Goal: Information Seeking & Learning: Learn about a topic

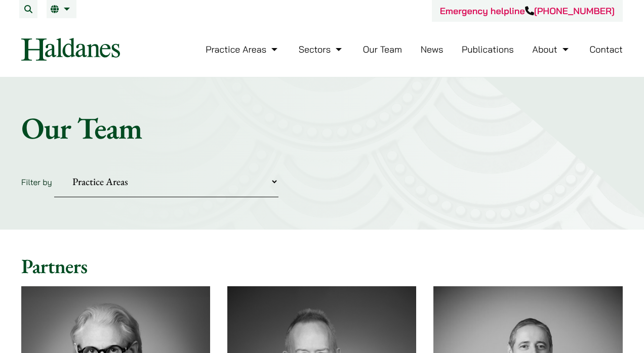
scroll to position [658, 0]
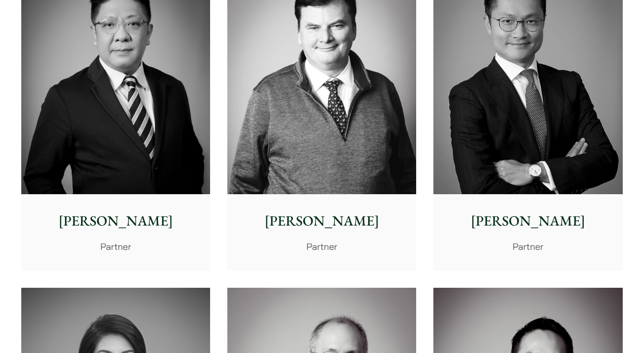
click at [549, 121] on img at bounding box center [527, 76] width 189 height 236
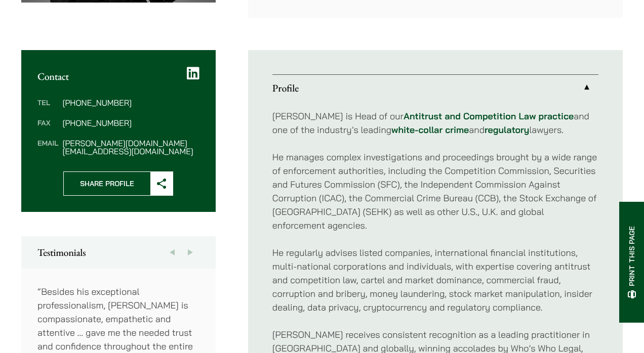
scroll to position [354, 0]
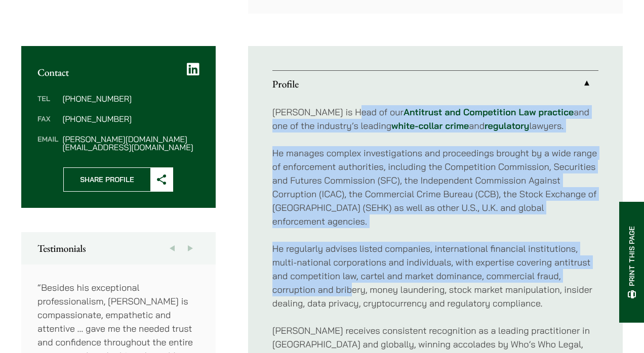
drag, startPoint x: 342, startPoint y: 97, endPoint x: 350, endPoint y: 120, distance: 24.4
click at [350, 120] on div "[PERSON_NAME] is Head of our Antitrust and Competition Law practice and one of …" at bounding box center [435, 303] width 326 height 413
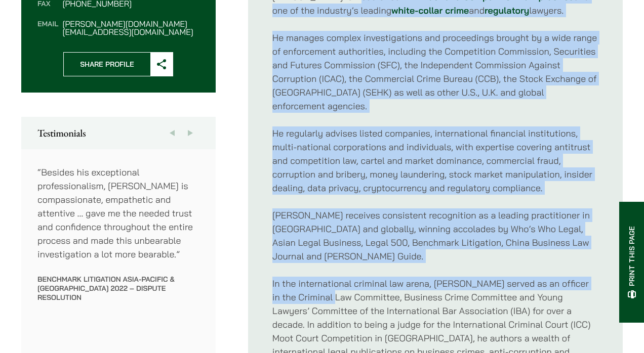
scroll to position [359, 0]
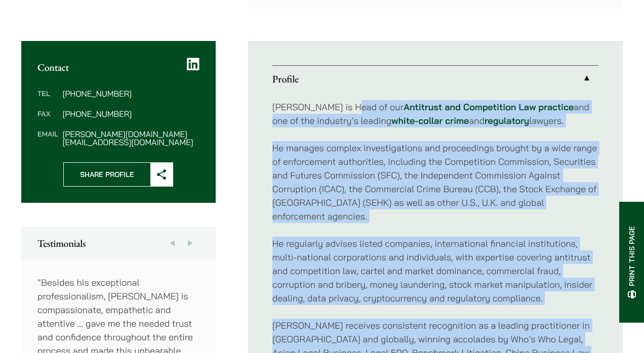
click at [526, 122] on div "[PERSON_NAME] is Head of our Antitrust and Competition Law practice and one of …" at bounding box center [435, 298] width 326 height 413
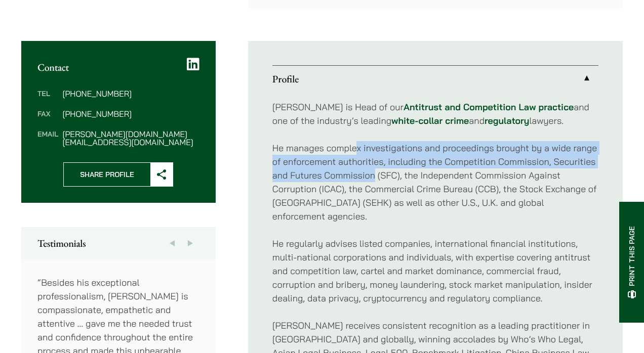
drag, startPoint x: 367, startPoint y: 143, endPoint x: 373, endPoint y: 165, distance: 22.7
click at [373, 165] on p "He manages complex investigations and proceedings brought by a wide range of en…" at bounding box center [435, 182] width 326 height 82
click at [391, 115] on link "white-collar crime" at bounding box center [429, 121] width 77 height 12
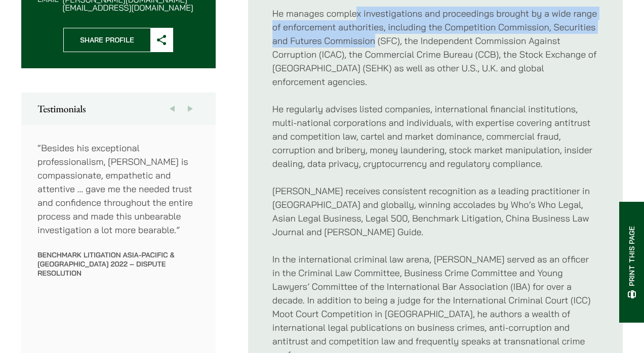
scroll to position [511, 0]
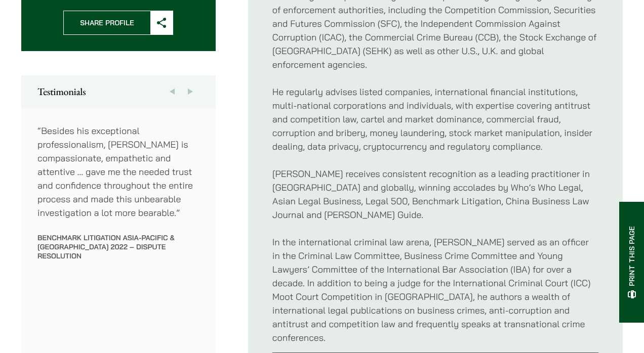
click at [352, 102] on p "He regularly advises listed companies, international financial institutions, mu…" at bounding box center [435, 119] width 326 height 68
click at [300, 179] on p "[PERSON_NAME] receives consistent recognition as a leading practitioner in [GEO…" at bounding box center [435, 194] width 326 height 55
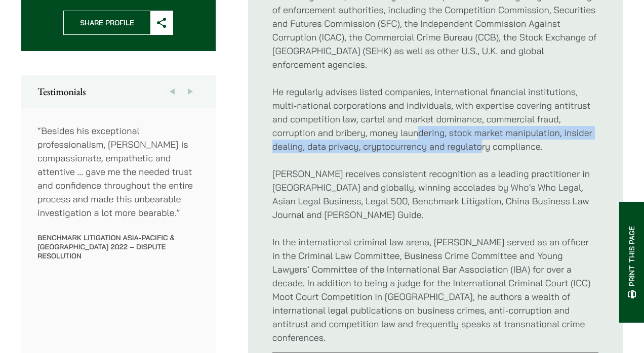
drag, startPoint x: 417, startPoint y: 106, endPoint x: 480, endPoint y: 123, distance: 65.4
click at [480, 123] on p "He regularly advises listed companies, international financial institutions, mu…" at bounding box center [435, 119] width 326 height 68
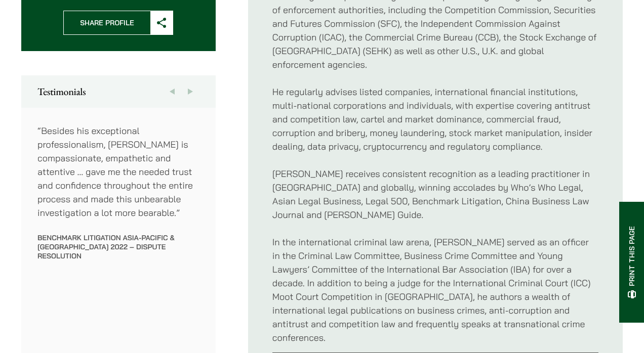
click at [470, 173] on p "[PERSON_NAME] receives consistent recognition as a leading practitioner in [GEO…" at bounding box center [435, 194] width 326 height 55
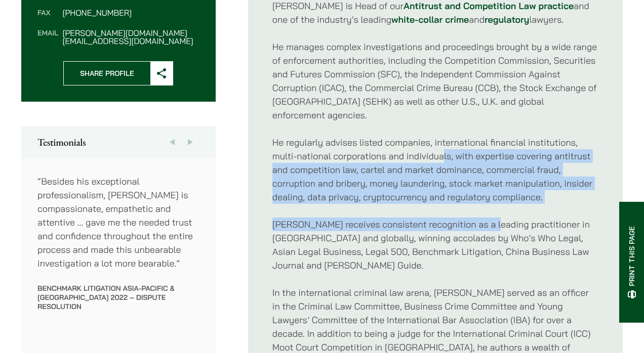
drag, startPoint x: 442, startPoint y: 136, endPoint x: 454, endPoint y: 175, distance: 40.2
click at [478, 191] on div "[PERSON_NAME] is Head of our Antitrust and Competition Law practice and one of …" at bounding box center [435, 197] width 326 height 413
click at [429, 161] on p "He regularly advises listed companies, international financial institutions, mu…" at bounding box center [435, 170] width 326 height 68
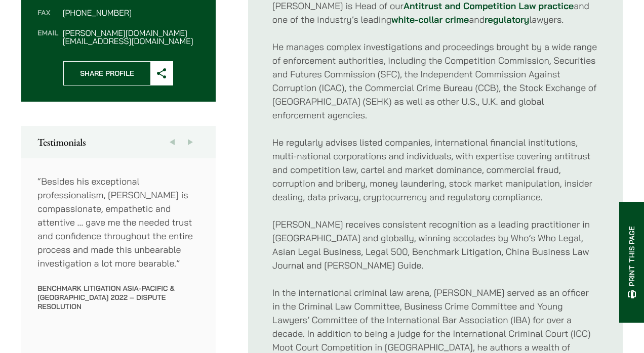
drag, startPoint x: 369, startPoint y: 137, endPoint x: 403, endPoint y: 143, distance: 35.5
click at [403, 143] on p "He regularly advises listed companies, international financial institutions, mu…" at bounding box center [435, 170] width 326 height 68
click at [370, 139] on p "He regularly advises listed companies, international financial institutions, mu…" at bounding box center [435, 170] width 326 height 68
drag, startPoint x: 411, startPoint y: 198, endPoint x: 404, endPoint y: 181, distance: 18.4
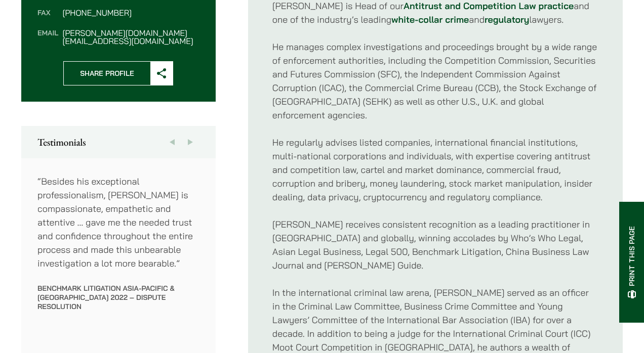
click at [411, 218] on p "[PERSON_NAME] receives consistent recognition as a leading practitioner in [GEO…" at bounding box center [435, 245] width 326 height 55
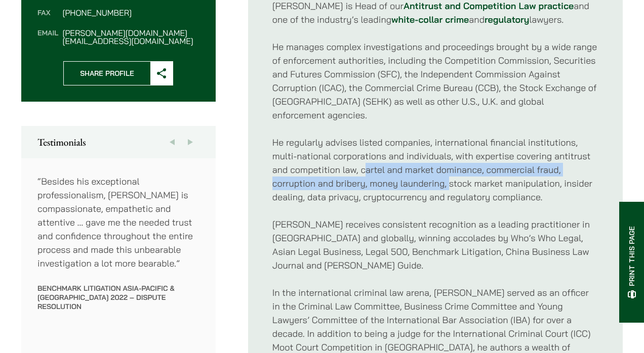
drag, startPoint x: 364, startPoint y: 145, endPoint x: 449, endPoint y: 164, distance: 87.1
click at [449, 164] on p "He regularly advises listed companies, international financial institutions, mu…" at bounding box center [435, 170] width 326 height 68
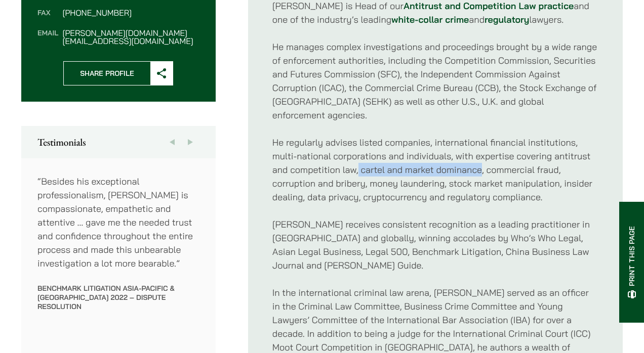
drag, startPoint x: 358, startPoint y: 140, endPoint x: 480, endPoint y: 140, distance: 121.5
click at [480, 140] on p "He regularly advises listed companies, international financial institutions, mu…" at bounding box center [435, 170] width 326 height 68
drag, startPoint x: 519, startPoint y: 137, endPoint x: 524, endPoint y: 166, distance: 28.9
click at [524, 166] on p "He regularly advises listed companies, international financial institutions, mu…" at bounding box center [435, 170] width 326 height 68
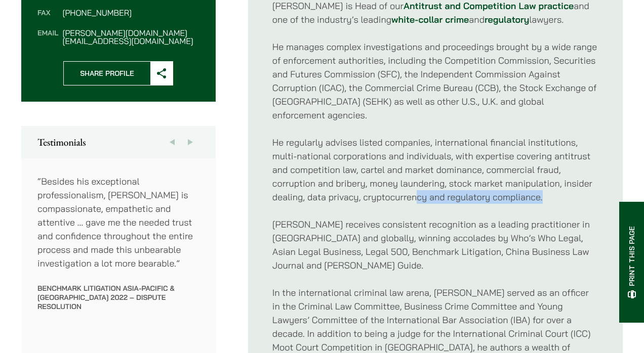
drag, startPoint x: 417, startPoint y: 169, endPoint x: 553, endPoint y: 171, distance: 135.7
click at [553, 171] on p "He regularly advises listed companies, international financial institutions, mu…" at bounding box center [435, 170] width 326 height 68
click at [523, 218] on p "[PERSON_NAME] receives consistent recognition as a leading practitioner in [GEO…" at bounding box center [435, 245] width 326 height 55
drag, startPoint x: 456, startPoint y: 170, endPoint x: 561, endPoint y: 184, distance: 105.8
click at [559, 184] on div "[PERSON_NAME] is Head of our Antitrust and Competition Law practice and one of …" at bounding box center [435, 197] width 326 height 413
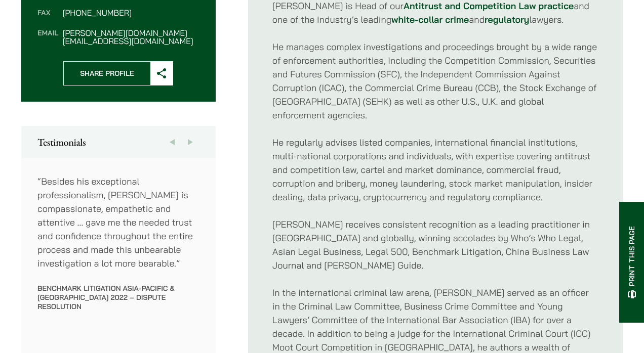
click at [548, 230] on p "[PERSON_NAME] receives consistent recognition as a leading practitioner in [GEO…" at bounding box center [435, 245] width 326 height 55
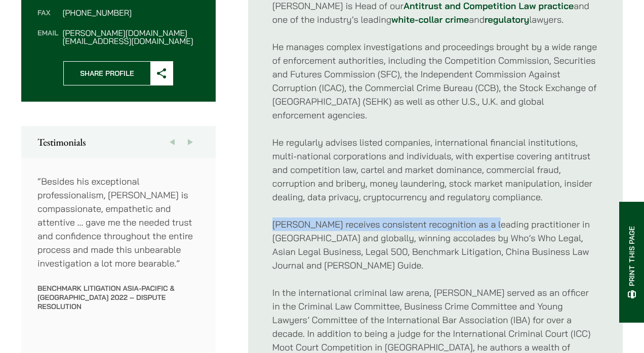
drag, startPoint x: 342, startPoint y: 195, endPoint x: 485, endPoint y: 205, distance: 143.1
click at [485, 205] on ul "Profile [PERSON_NAME] is Head of our Antitrust and Competition Law practice and…" at bounding box center [435, 197] width 375 height 515
click at [485, 218] on p "[PERSON_NAME] receives consistent recognition as a leading practitioner in [GEO…" at bounding box center [435, 245] width 326 height 55
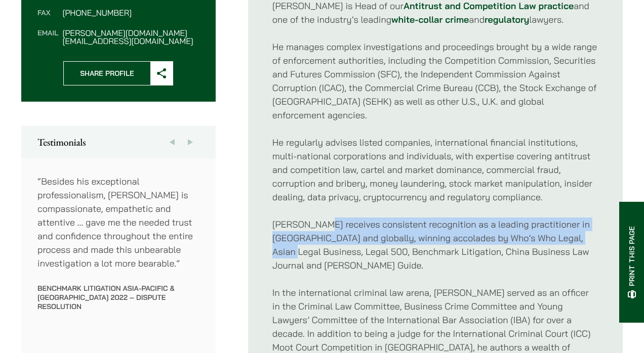
drag, startPoint x: 313, startPoint y: 198, endPoint x: 596, endPoint y: 209, distance: 283.2
click at [596, 218] on p "[PERSON_NAME] receives consistent recognition as a leading practitioner in [GEO…" at bounding box center [435, 245] width 326 height 55
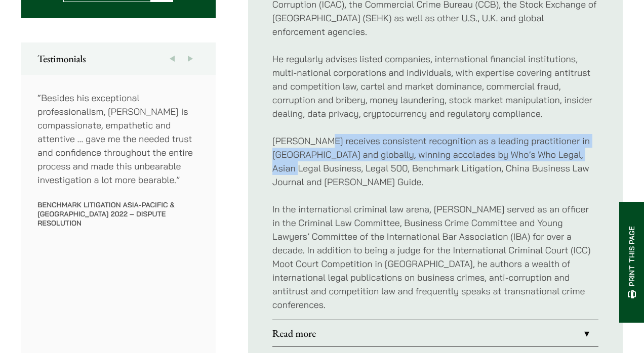
scroll to position [562, 0]
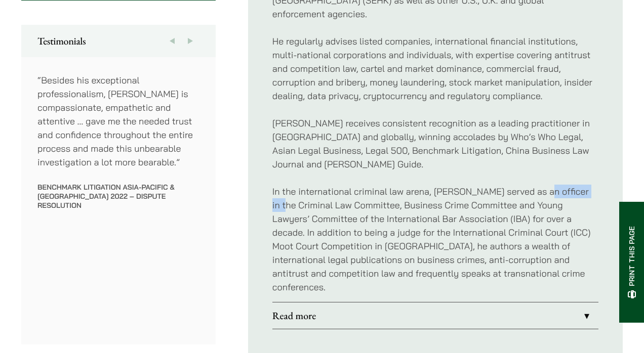
drag, startPoint x: 407, startPoint y: 145, endPoint x: 532, endPoint y: 149, distance: 124.6
click at [532, 185] on p "In the international criminal law arena, [PERSON_NAME] served as an officer in …" at bounding box center [435, 239] width 326 height 109
click at [531, 185] on p "In the international criminal law arena, [PERSON_NAME] served as an officer in …" at bounding box center [435, 239] width 326 height 109
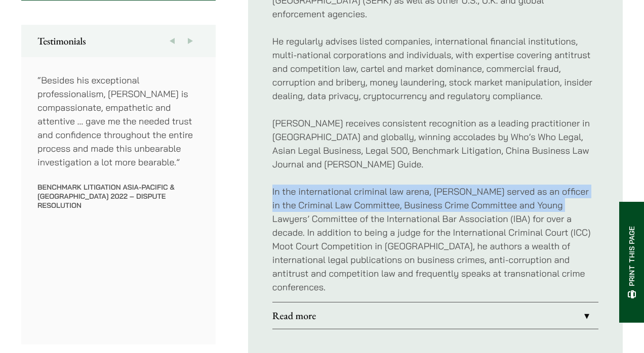
drag, startPoint x: 268, startPoint y: 152, endPoint x: 592, endPoint y: 168, distance: 324.9
click at [592, 168] on ul "Profile [PERSON_NAME] is Head of our Antitrust and Competition Law practice and…" at bounding box center [435, 96] width 375 height 515
click at [592, 185] on p "In the international criminal law arena, [PERSON_NAME] served as an officer in …" at bounding box center [435, 239] width 326 height 109
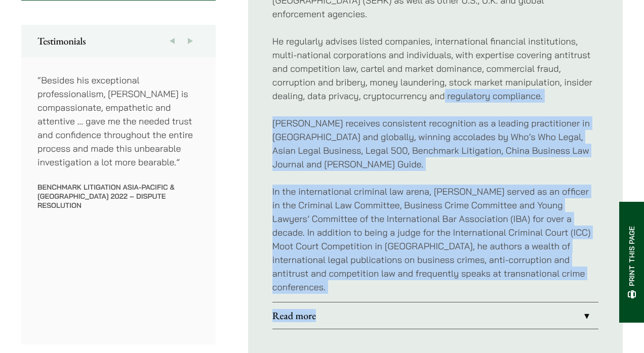
drag, startPoint x: 444, startPoint y: 64, endPoint x: 502, endPoint y: 283, distance: 226.3
click at [502, 283] on ul "Profile [PERSON_NAME] is Head of our Antitrust and Competition Law practice and…" at bounding box center [435, 96] width 375 height 515
click at [453, 281] on ul "Profile [PERSON_NAME] is Head of our Antitrust and Competition Law practice and…" at bounding box center [435, 96] width 375 height 515
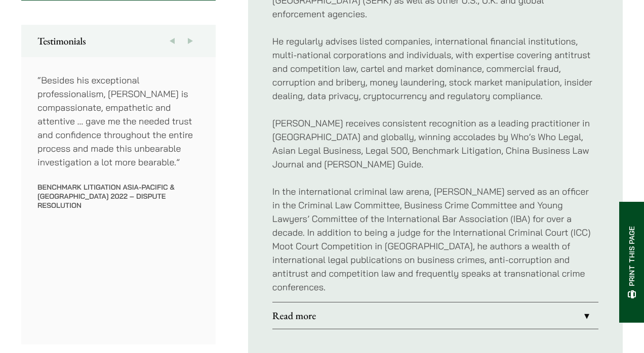
click at [364, 209] on p "In the international criminal law arena, [PERSON_NAME] served as an officer in …" at bounding box center [435, 239] width 326 height 109
copy p "Hague"
click at [487, 303] on link "Read more" at bounding box center [435, 316] width 326 height 26
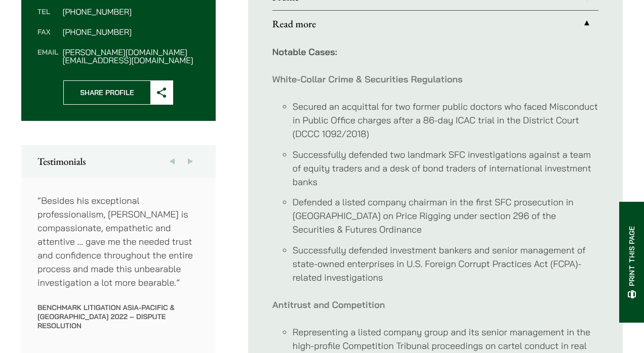
scroll to position [359, 0]
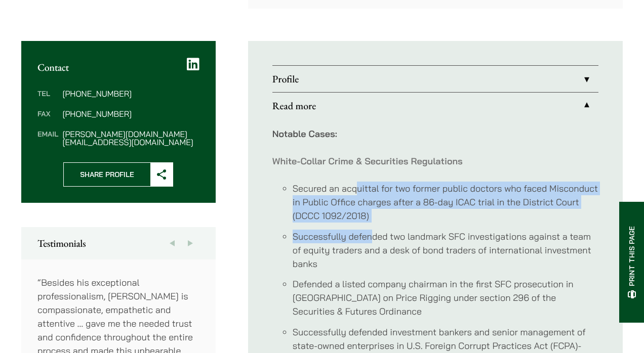
drag, startPoint x: 362, startPoint y: 184, endPoint x: 371, endPoint y: 215, distance: 32.4
click at [371, 215] on ul "Secured an acquittal for two former public doctors who faced Misconduct in Publ…" at bounding box center [435, 274] width 326 height 185
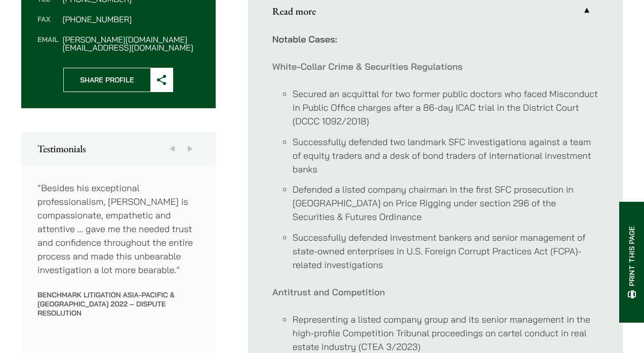
scroll to position [410, 0]
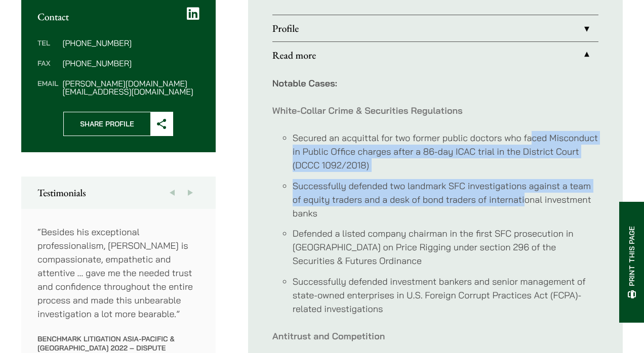
drag, startPoint x: 530, startPoint y: 115, endPoint x: 509, endPoint y: 201, distance: 89.0
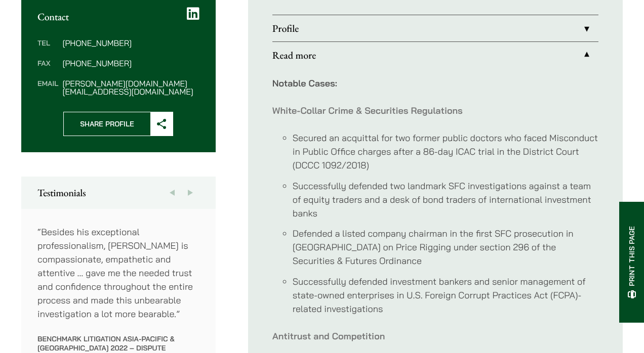
click at [509, 201] on li "Successfully defended two landmark SFC investigations against a team of equity …" at bounding box center [446, 199] width 306 height 41
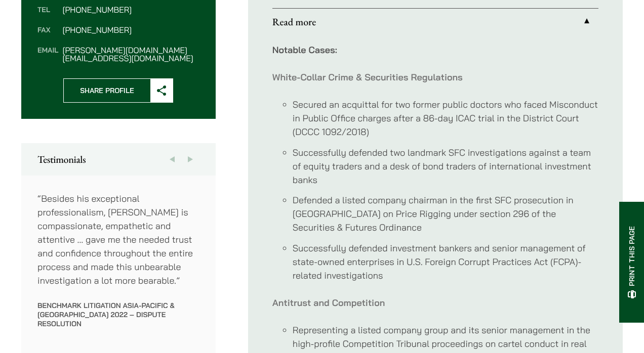
scroll to position [461, 0]
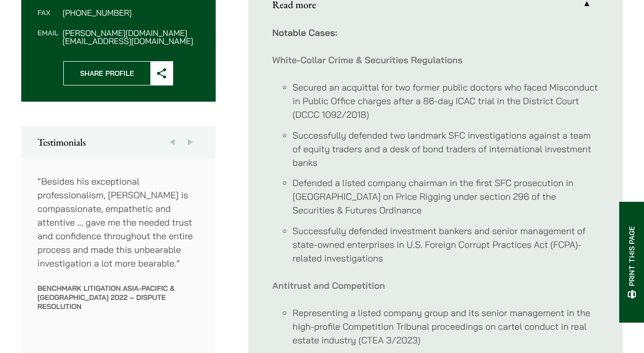
click at [459, 86] on li "Secured an acquittal for two former public doctors who faced Misconduct in Publ…" at bounding box center [446, 100] width 306 height 41
click at [456, 143] on li "Successfully defended two landmark SFC investigations against a team of equity …" at bounding box center [446, 149] width 306 height 41
drag, startPoint x: 294, startPoint y: 101, endPoint x: 363, endPoint y: 103, distance: 69.9
click at [363, 103] on li "Secured an acquittal for two former public doctors who faced Misconduct in Publ…" at bounding box center [446, 100] width 306 height 41
copy li "DCCC 1092/2018"
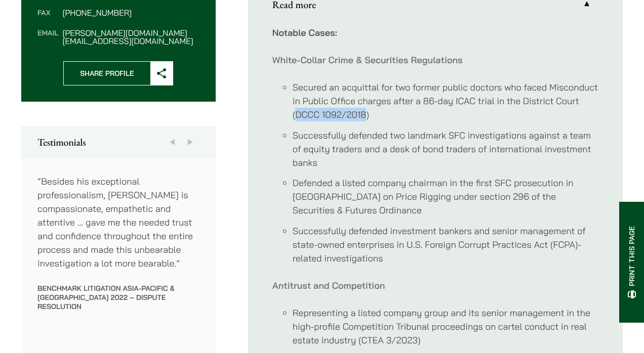
drag, startPoint x: 26, startPoint y: 161, endPoint x: 32, endPoint y: 149, distance: 13.8
click at [26, 161] on div "“Besides his exceptional professionalism, [PERSON_NAME] is compassionate, empat…" at bounding box center [118, 302] width 194 height 288
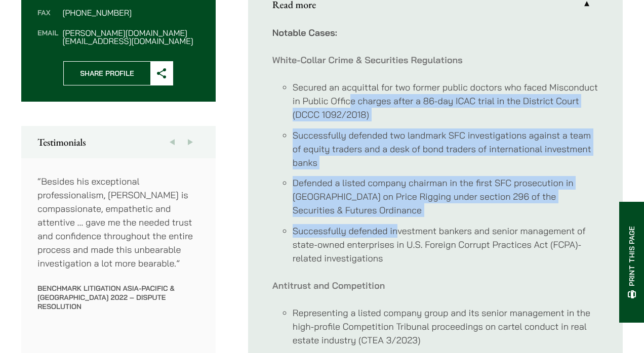
drag, startPoint x: 352, startPoint y: 91, endPoint x: 397, endPoint y: 225, distance: 141.5
click at [397, 225] on ul "Secured an acquittal for two former public doctors who faced Misconduct in Publ…" at bounding box center [435, 172] width 326 height 185
click at [397, 225] on li "Successfully defended investment bankers and senior management of state-owned e…" at bounding box center [446, 244] width 306 height 41
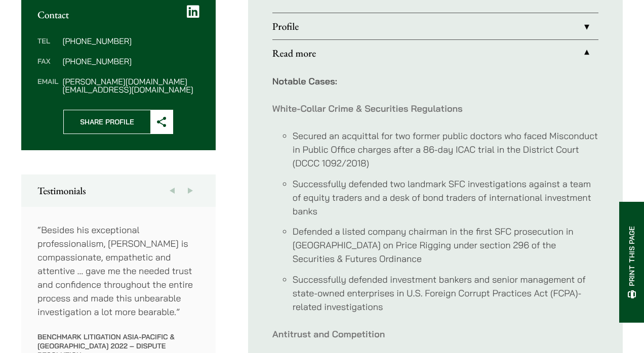
scroll to position [410, 0]
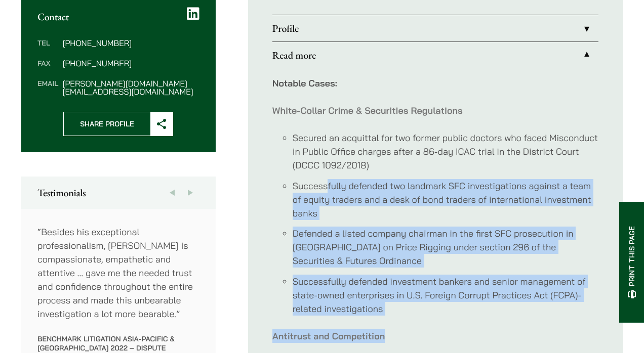
drag, startPoint x: 329, startPoint y: 174, endPoint x: 490, endPoint y: 312, distance: 212.5
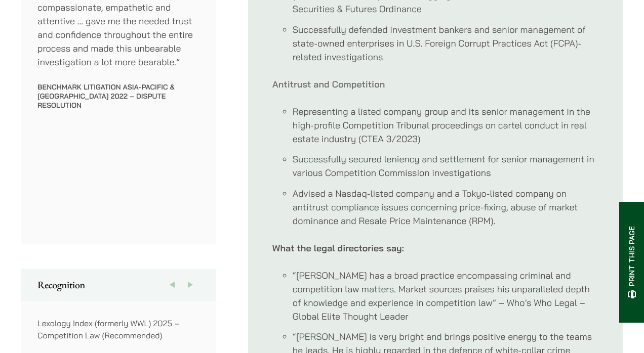
scroll to position [663, 0]
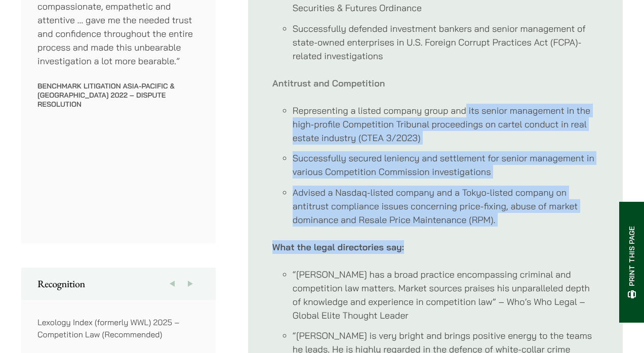
drag, startPoint x: 466, startPoint y: 87, endPoint x: 490, endPoint y: 225, distance: 140.3
click at [490, 225] on div "Notable Cases: White-Collar Crime & Securities Regulations Secured an acquittal…" at bounding box center [435, 325] width 326 height 1021
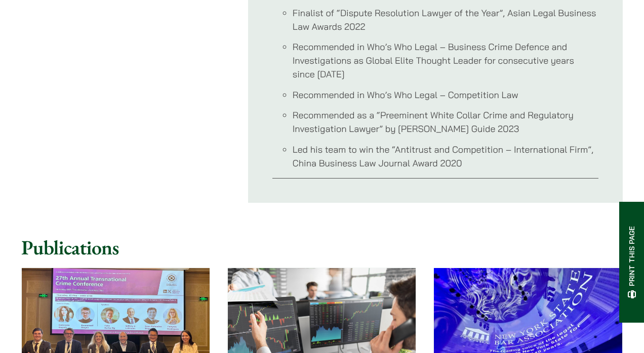
scroll to position [1473, 0]
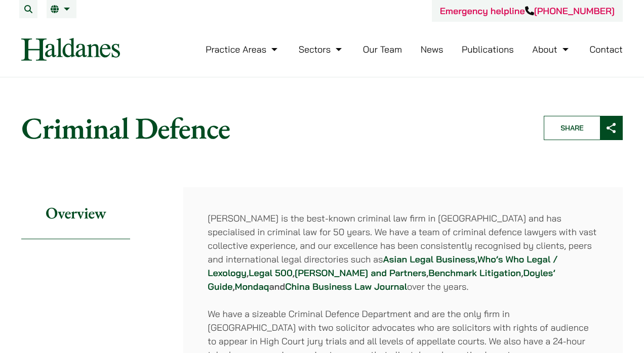
scroll to position [51, 0]
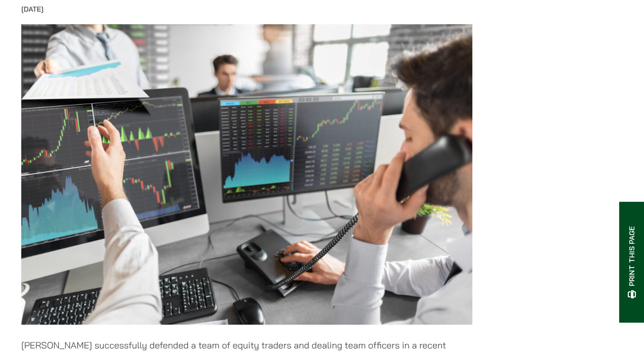
scroll to position [354, 0]
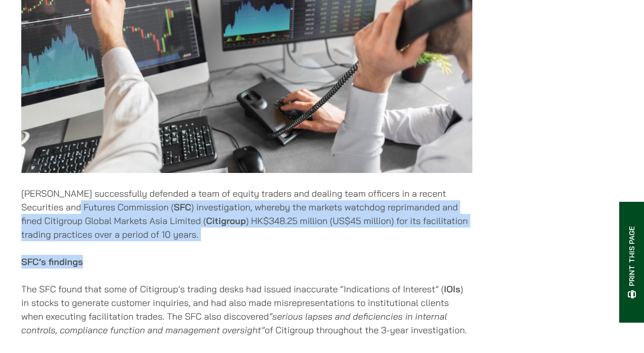
drag, startPoint x: 140, startPoint y: 214, endPoint x: 337, endPoint y: 247, distance: 200.1
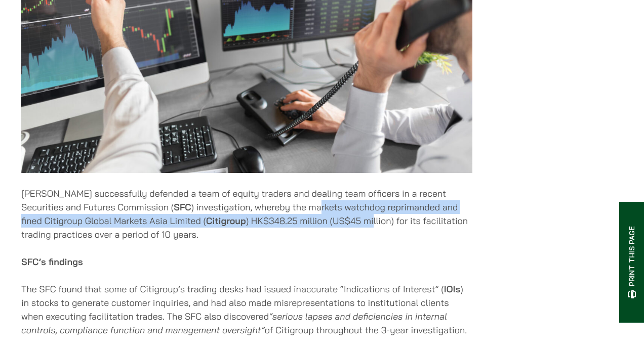
drag, startPoint x: 277, startPoint y: 202, endPoint x: 350, endPoint y: 222, distance: 76.1
click at [350, 222] on p "Haldanes successfully defended a team of equity traders and dealing team office…" at bounding box center [246, 214] width 451 height 55
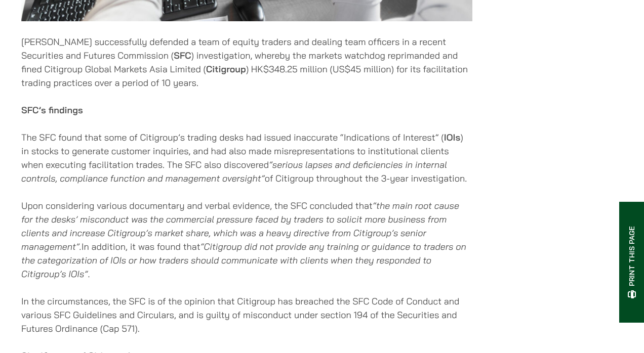
scroll to position [456, 0]
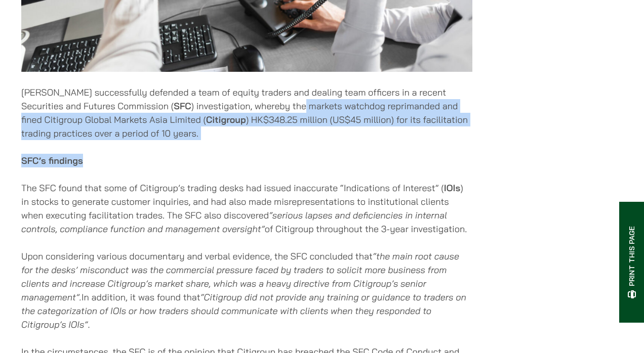
drag, startPoint x: 263, startPoint y: 100, endPoint x: 262, endPoint y: 148, distance: 47.6
click at [262, 148] on div "03/04/2025 Haldanes successfully defended a team of equity traders and dealing …" at bounding box center [246, 301] width 451 height 1100
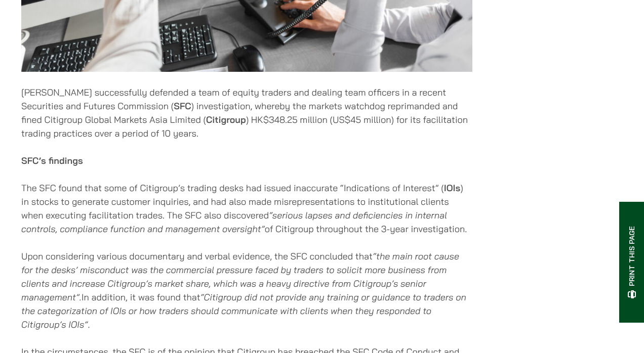
click at [378, 107] on p "Haldanes successfully defended a team of equity traders and dealing team office…" at bounding box center [246, 113] width 451 height 55
click at [303, 192] on p "The SFC found that some of Citigroup’s trading desks had issued inaccurate “Ind…" at bounding box center [246, 208] width 451 height 55
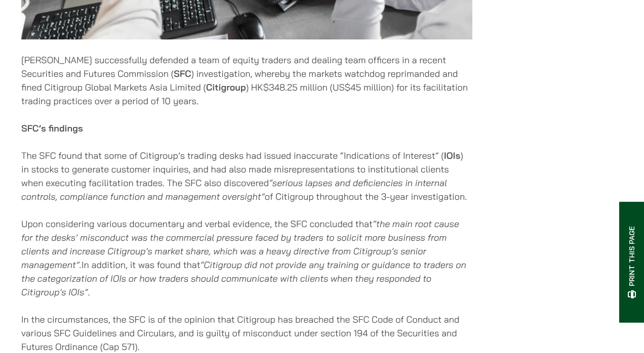
scroll to position [506, 0]
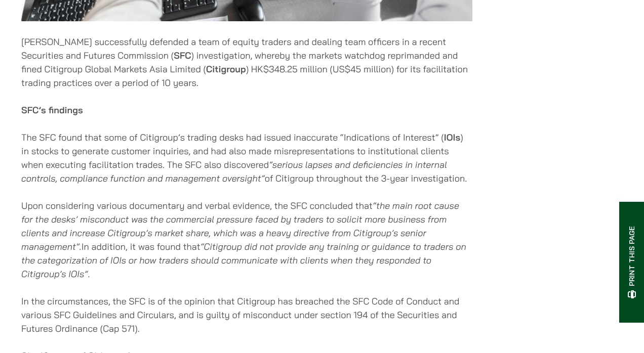
click at [311, 164] on em "“serious lapses and deficiencies in internal controls, compliance function and …" at bounding box center [234, 171] width 426 height 25
click at [290, 192] on div "03/04/2025 Haldanes successfully defended a team of equity traders and dealing …" at bounding box center [246, 251] width 451 height 1100
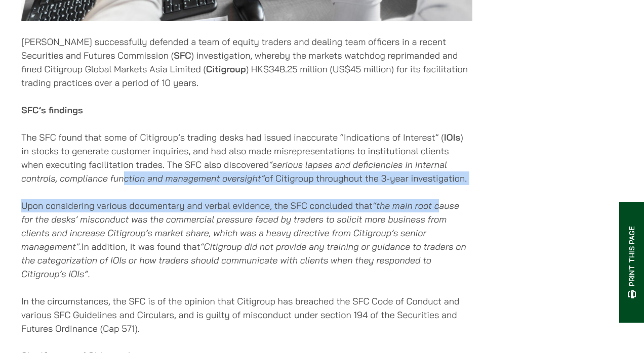
drag, startPoint x: 123, startPoint y: 179, endPoint x: 443, endPoint y: 190, distance: 320.6
click at [443, 190] on div "03/04/2025 Haldanes successfully defended a team of equity traders and dealing …" at bounding box center [246, 251] width 451 height 1100
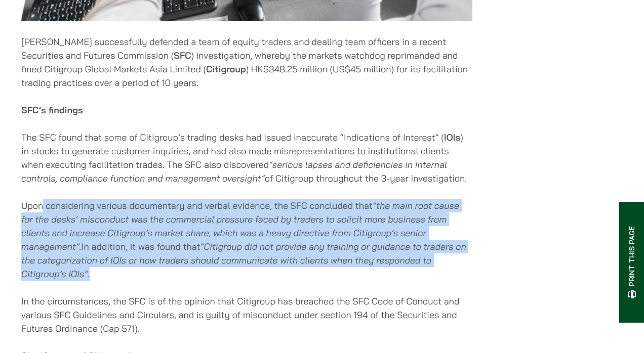
drag, startPoint x: 42, startPoint y: 200, endPoint x: 318, endPoint y: 272, distance: 285.1
click at [318, 272] on p "Upon considering various documentary and verbal evidence, the SFC concluded tha…" at bounding box center [246, 240] width 451 height 82
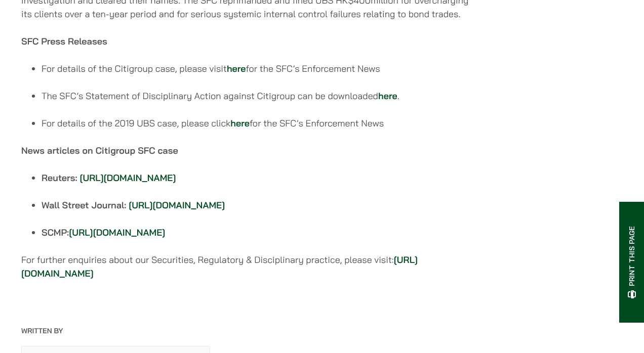
scroll to position [1063, 0]
